Goal: Task Accomplishment & Management: Use online tool/utility

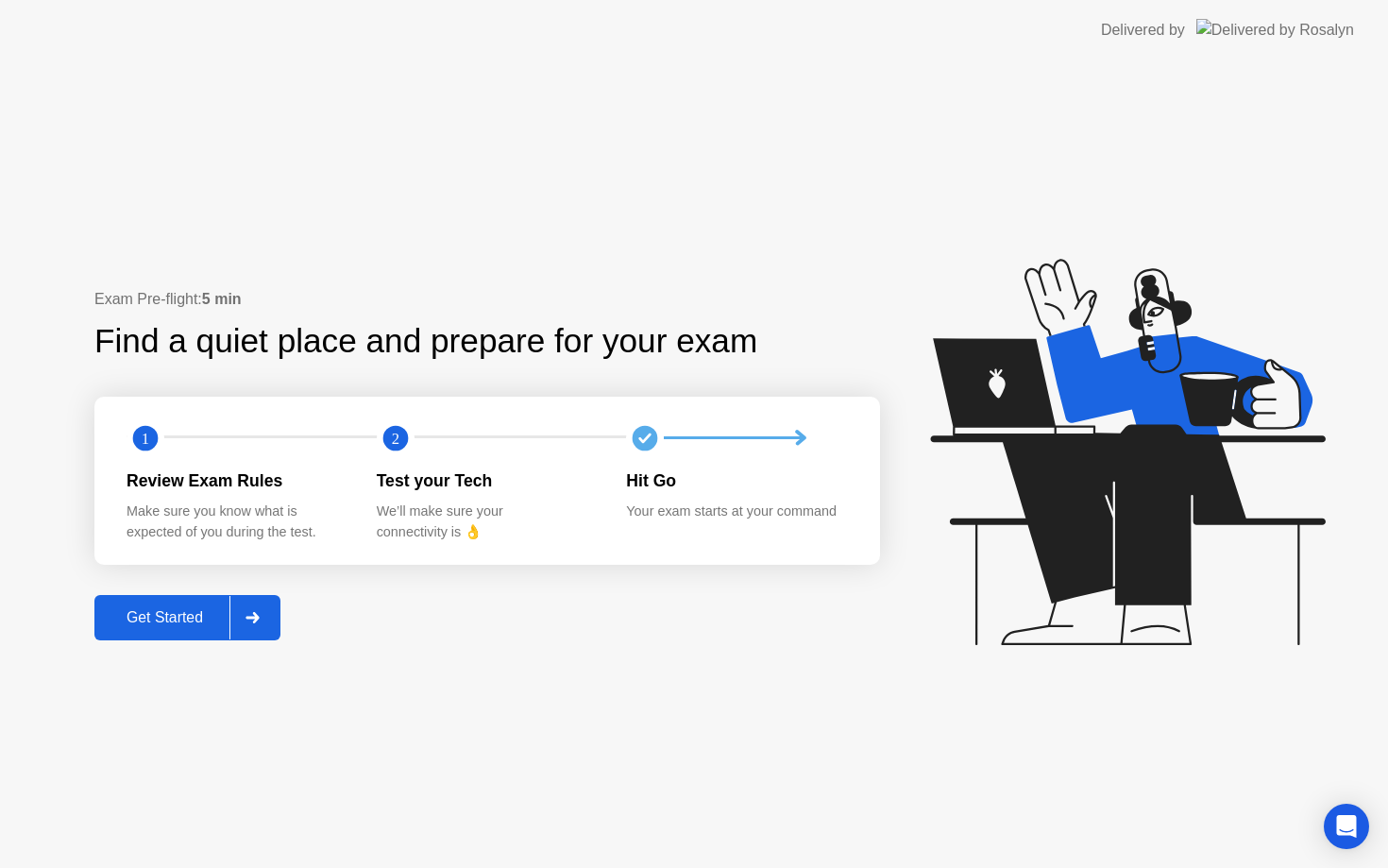
click at [164, 624] on div "Get Started" at bounding box center [164, 618] width 129 height 17
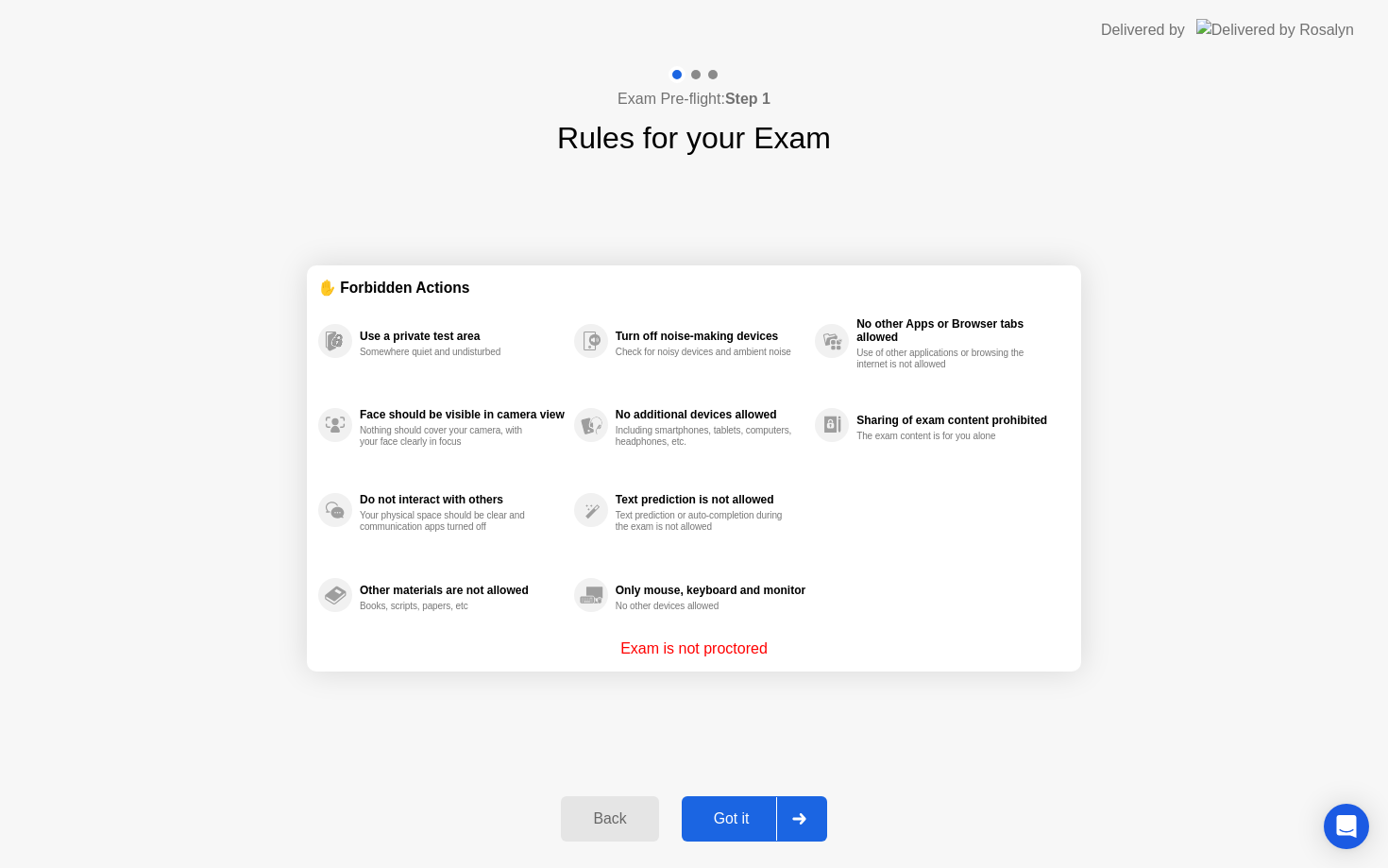
click at [732, 811] on div "Got it" at bounding box center [731, 819] width 89 height 17
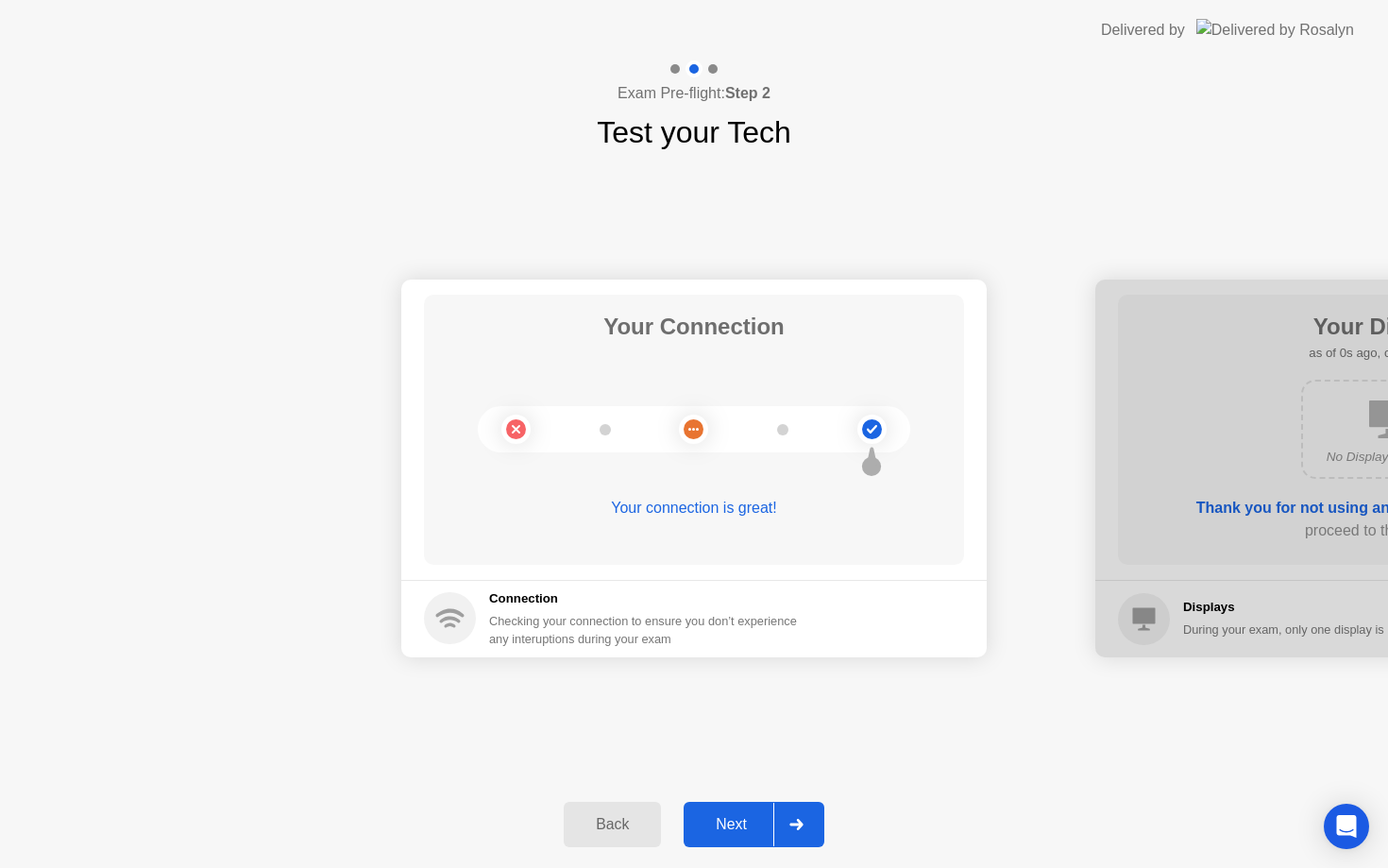
click at [729, 809] on button "Next" at bounding box center [753, 824] width 141 height 45
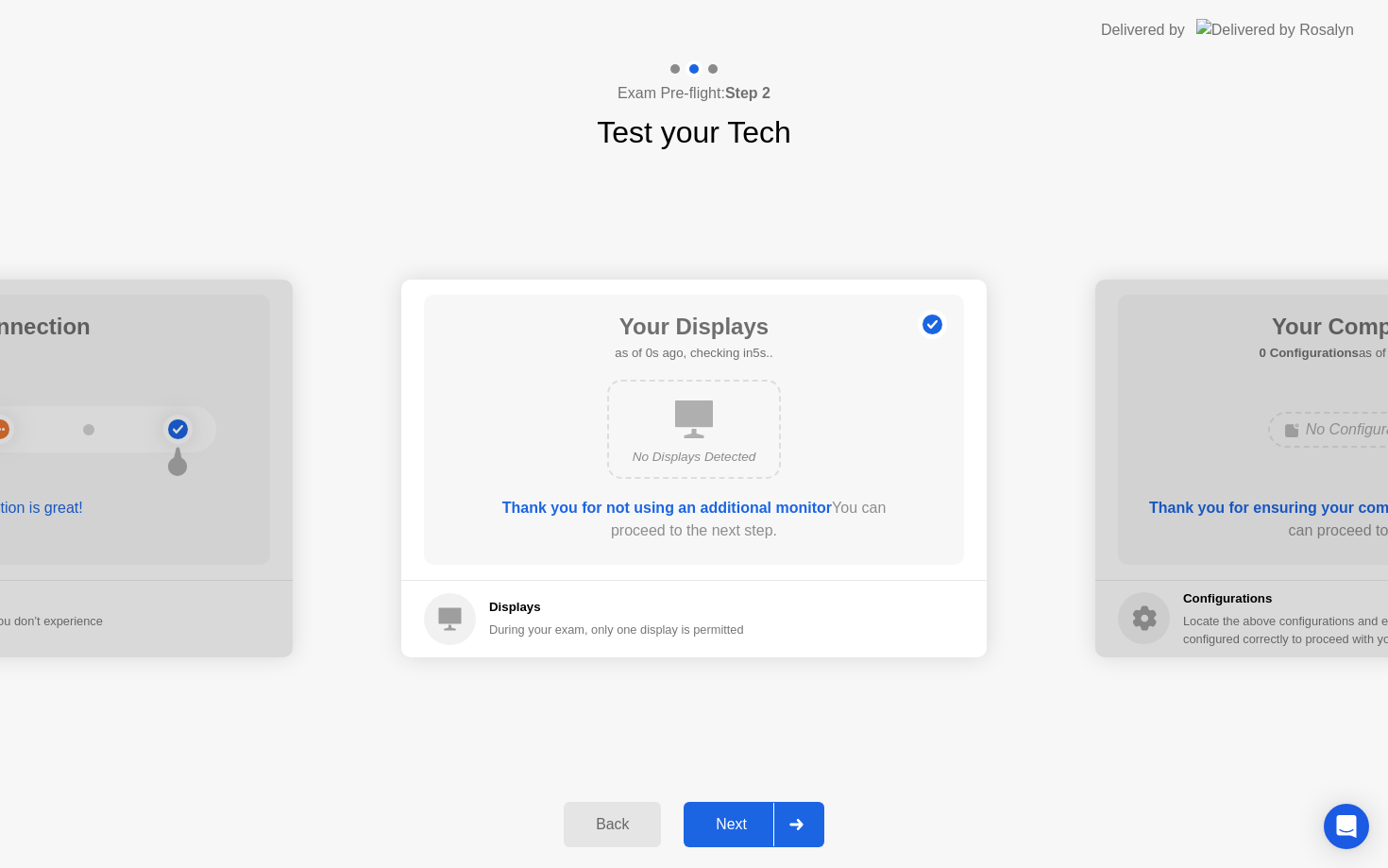
click at [729, 809] on button "Next" at bounding box center [753, 824] width 141 height 45
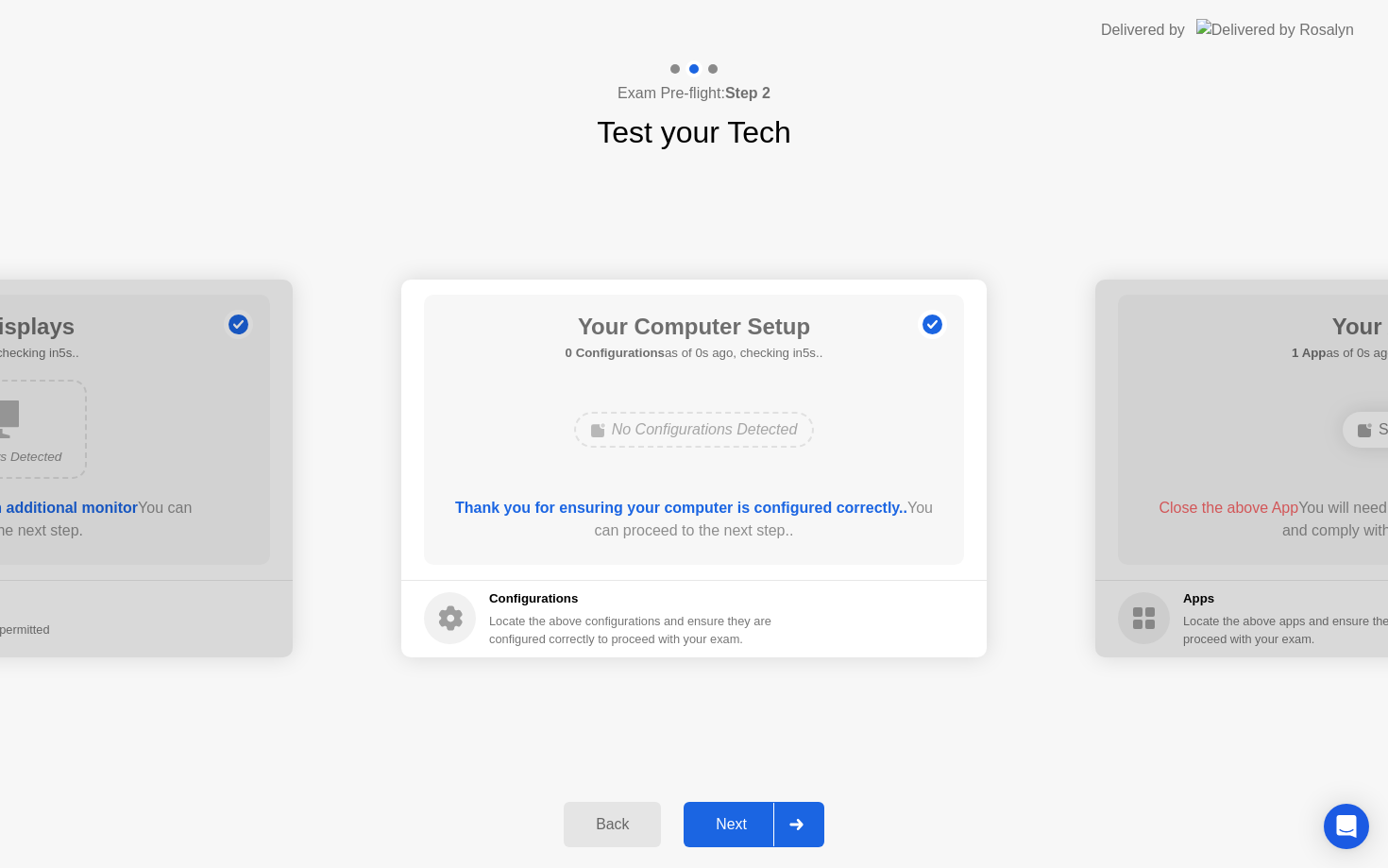
click at [729, 809] on button "Next" at bounding box center [753, 824] width 141 height 45
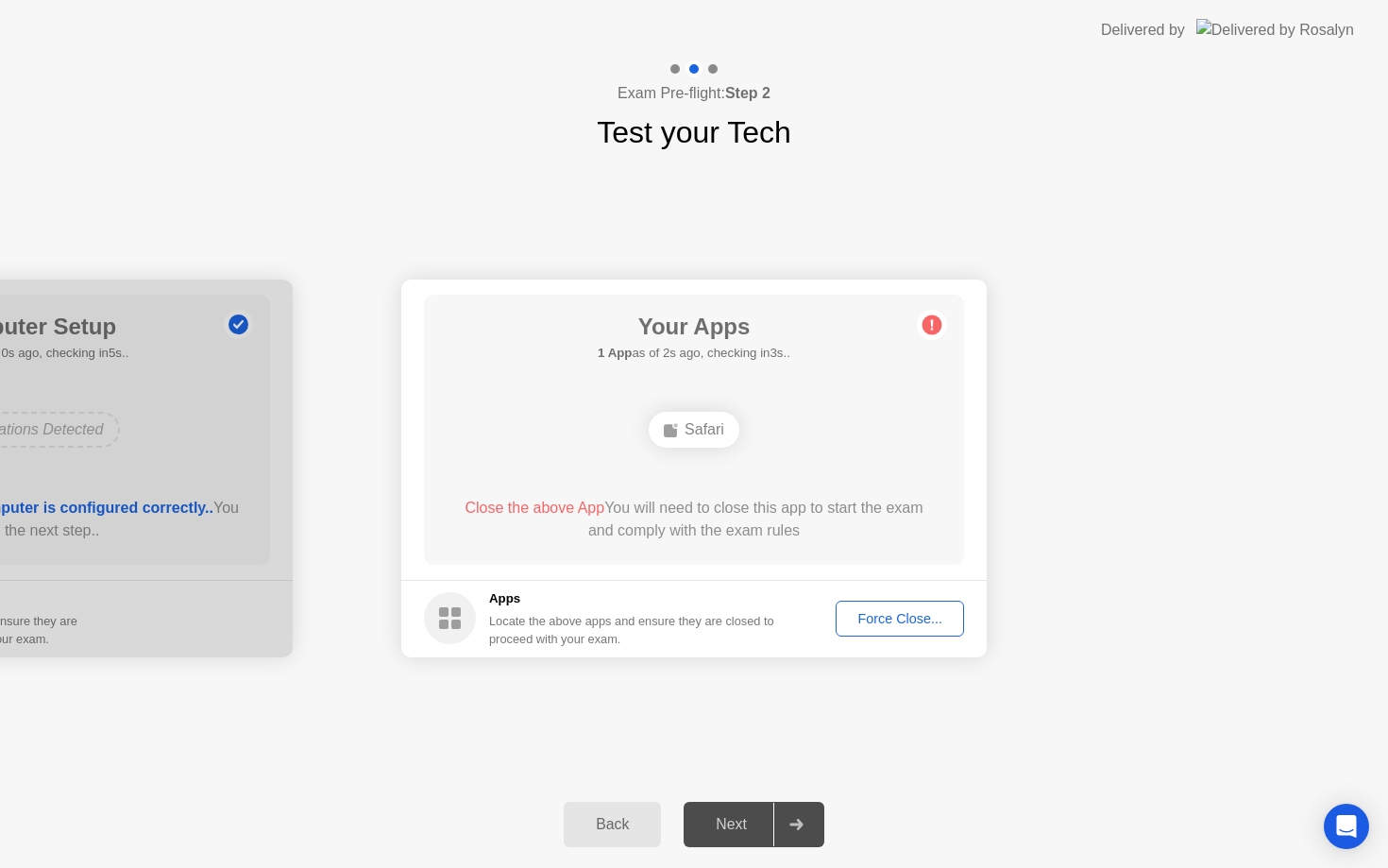
click at [866, 613] on div "Force Close..." at bounding box center [900, 618] width 116 height 15
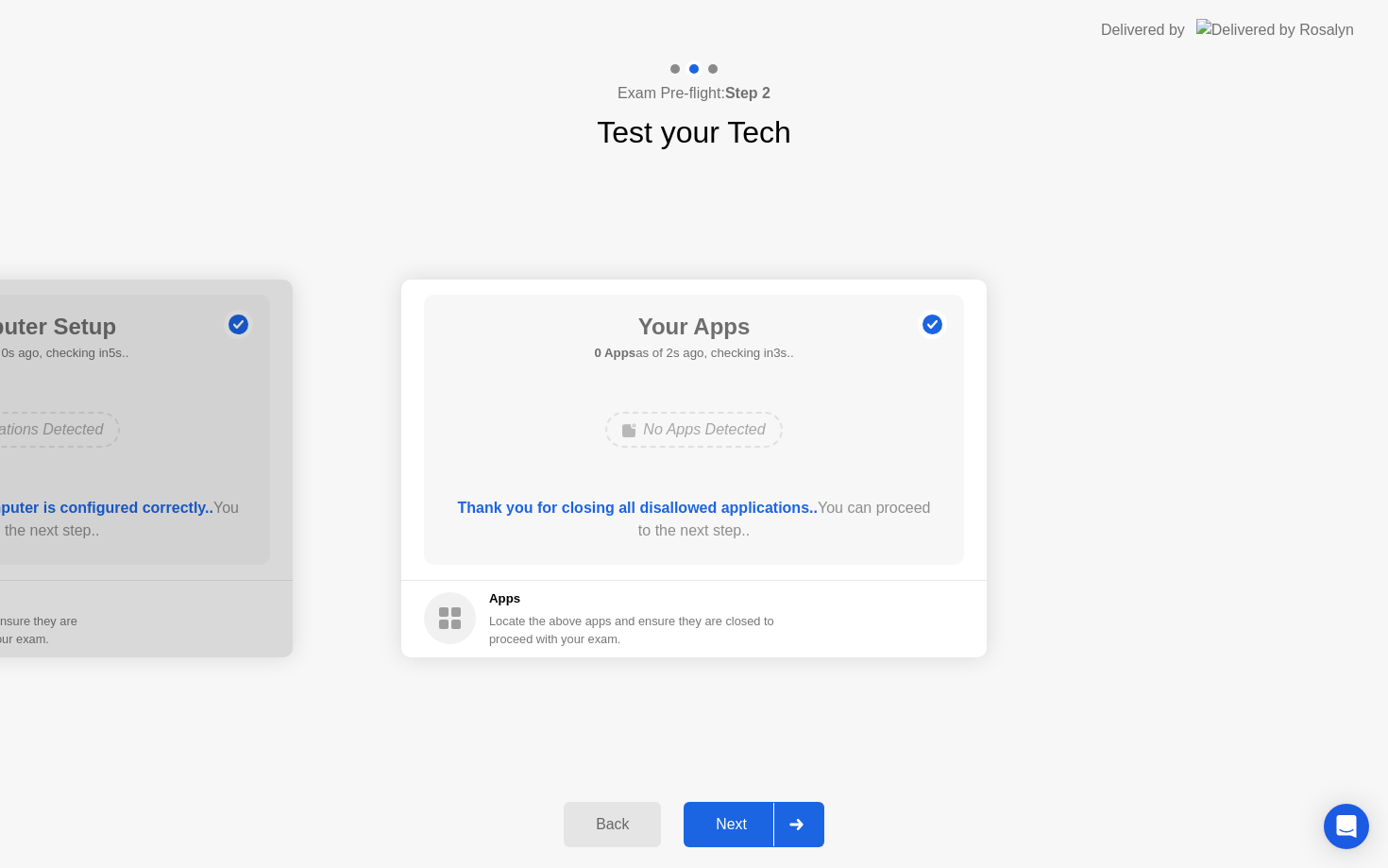
click at [735, 820] on div "Next" at bounding box center [731, 825] width 84 height 17
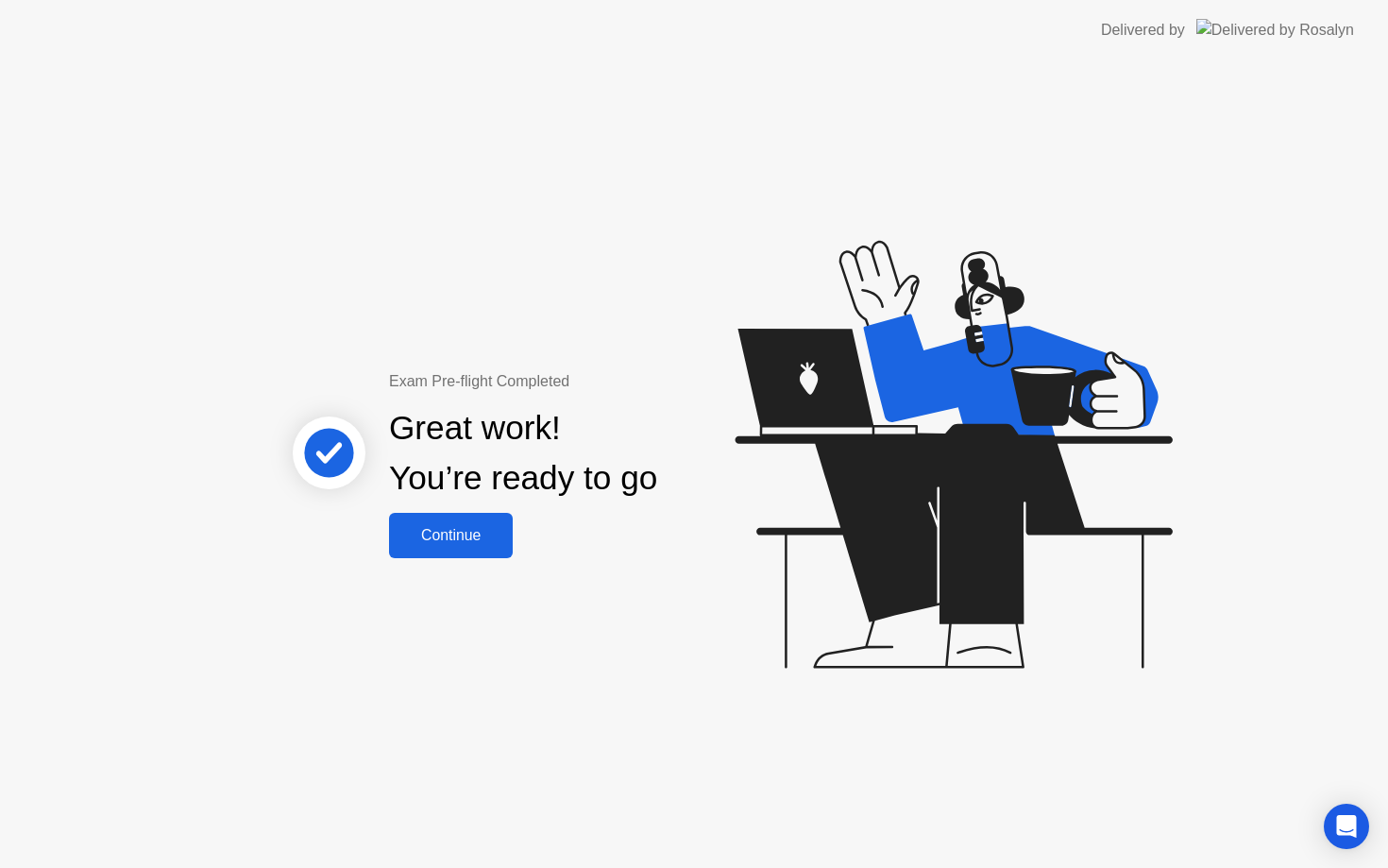
click at [458, 541] on div "Continue" at bounding box center [451, 535] width 113 height 17
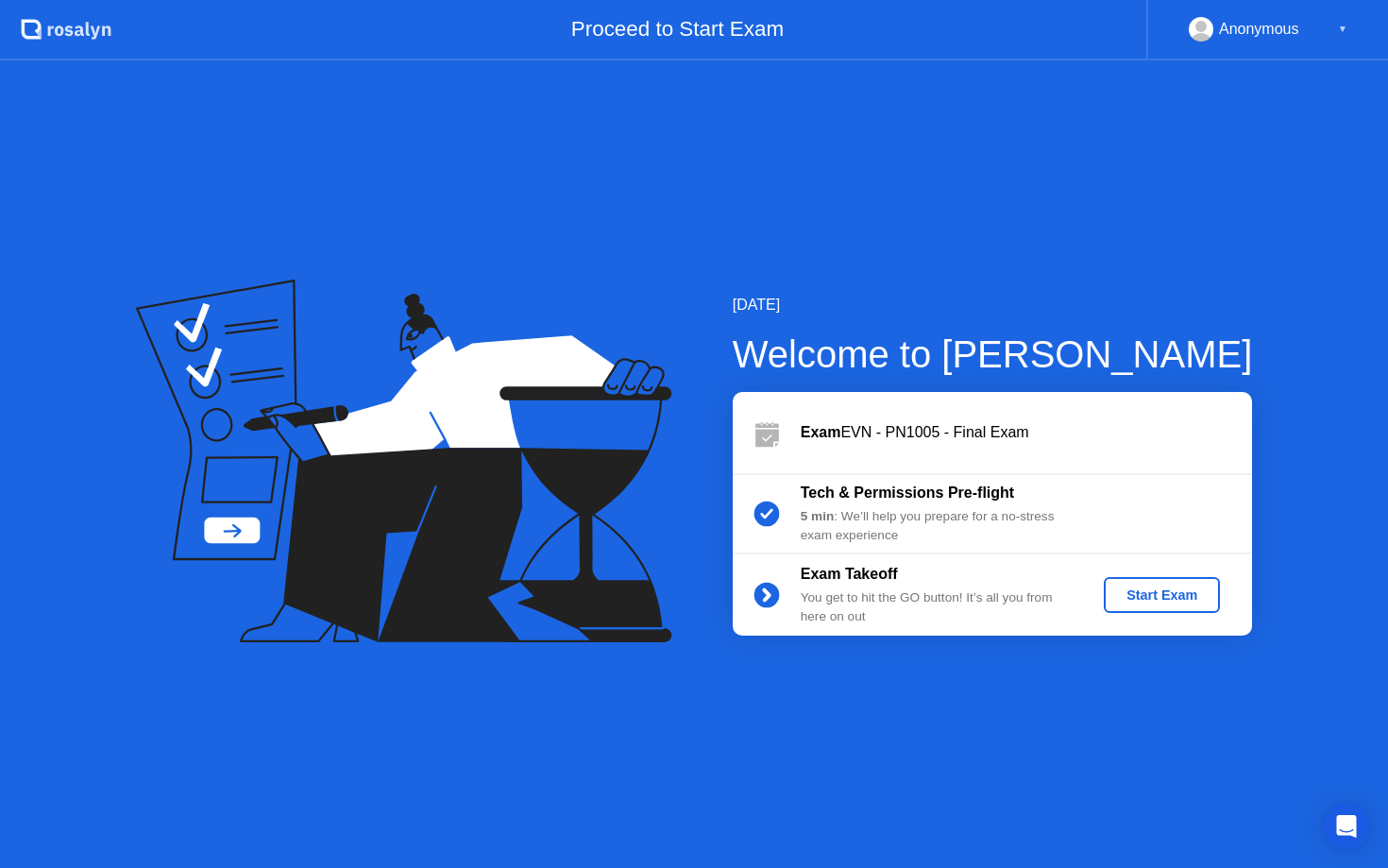
click at [1162, 588] on div "Start Exam" at bounding box center [1162, 595] width 101 height 15
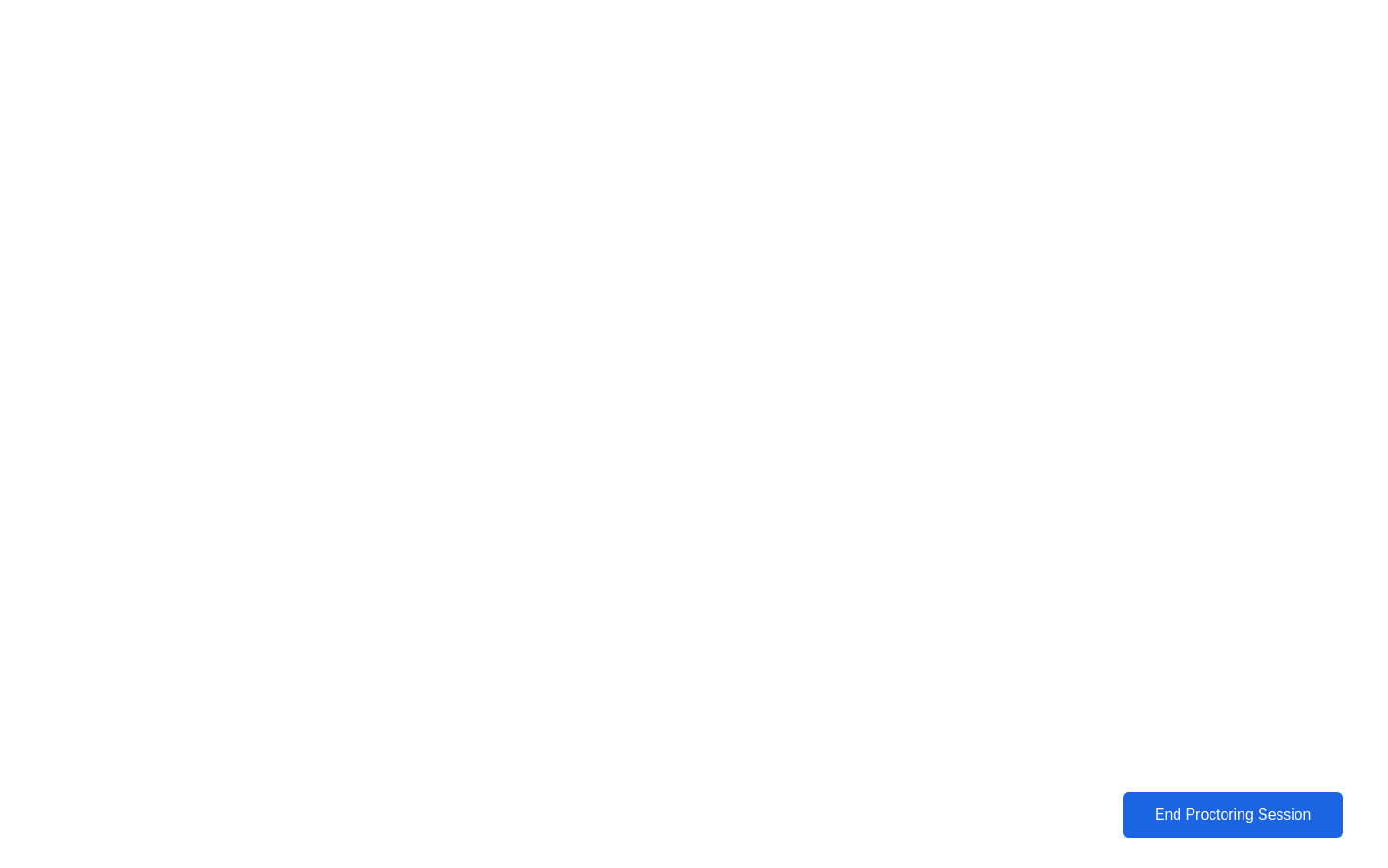
click at [1148, 812] on div "End Proctoring Session" at bounding box center [1232, 815] width 209 height 17
